Goal: Task Accomplishment & Management: Use online tool/utility

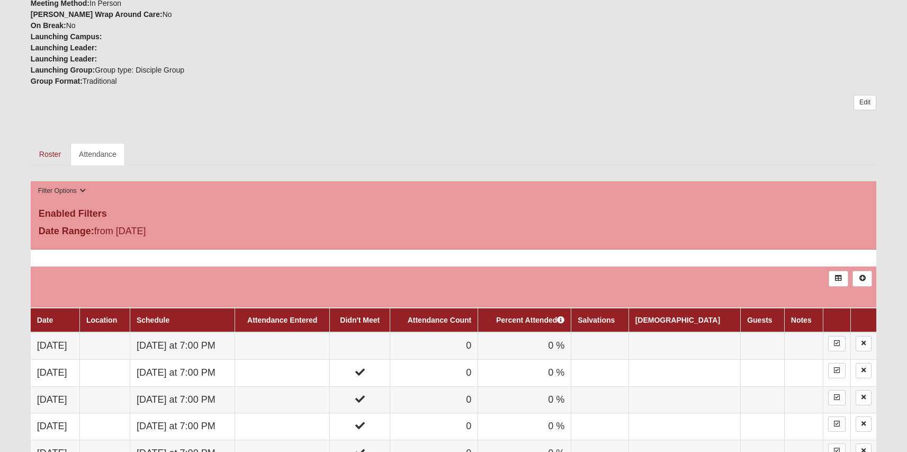
scroll to position [422, 0]
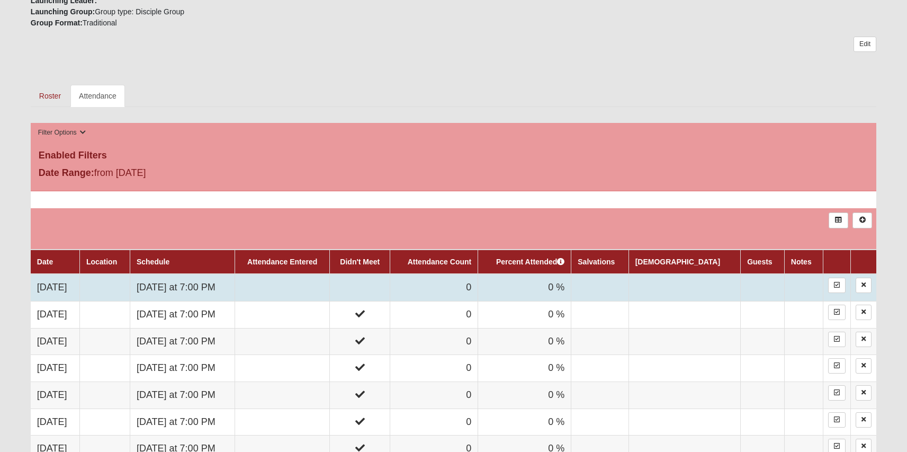
click at [66, 277] on td "[DATE]" at bounding box center [55, 287] width 49 height 27
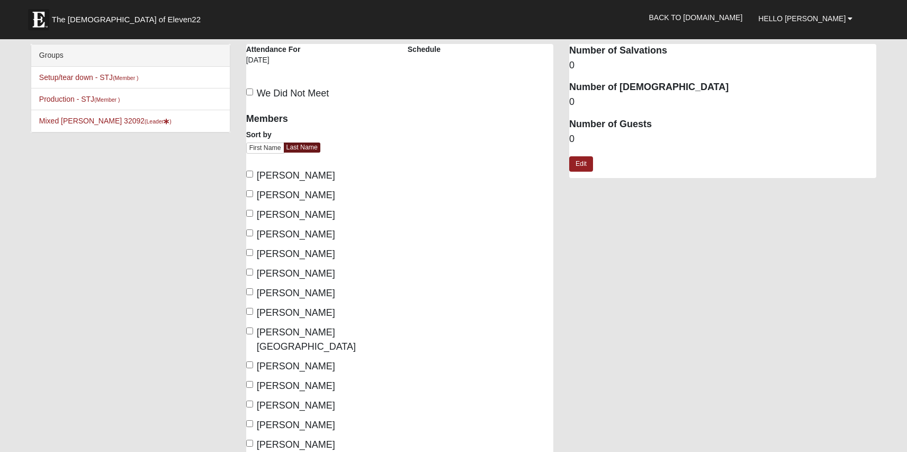
click at [257, 88] on span "We Did Not Meet" at bounding box center [293, 93] width 73 height 11
click at [253, 88] on input "We Did Not Meet" at bounding box center [249, 91] width 7 height 7
checkbox input "true"
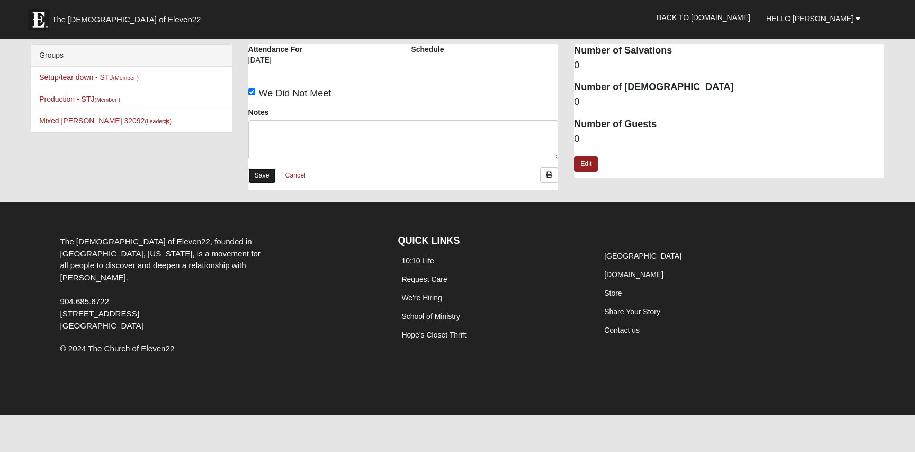
click at [270, 171] on link "Save" at bounding box center [262, 175] width 28 height 15
